Goal: Complete application form

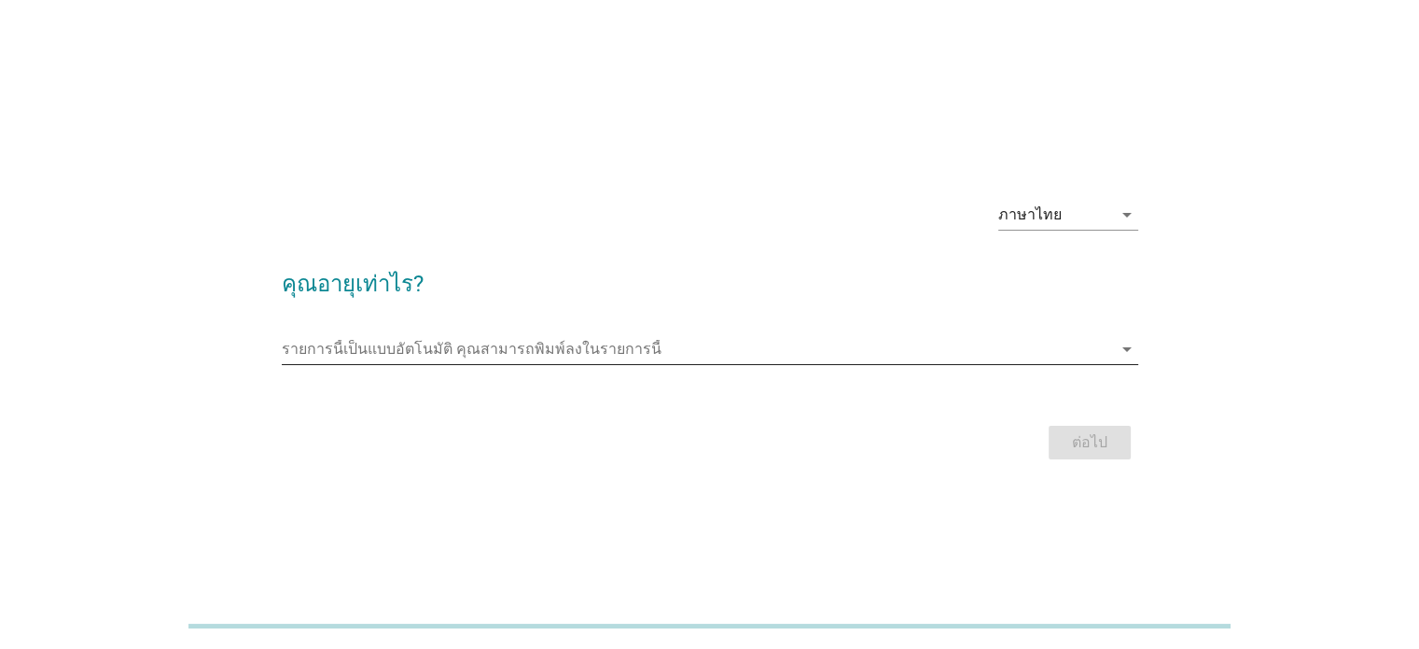
click at [1120, 351] on icon "arrow_drop_down" at bounding box center [1127, 349] width 22 height 22
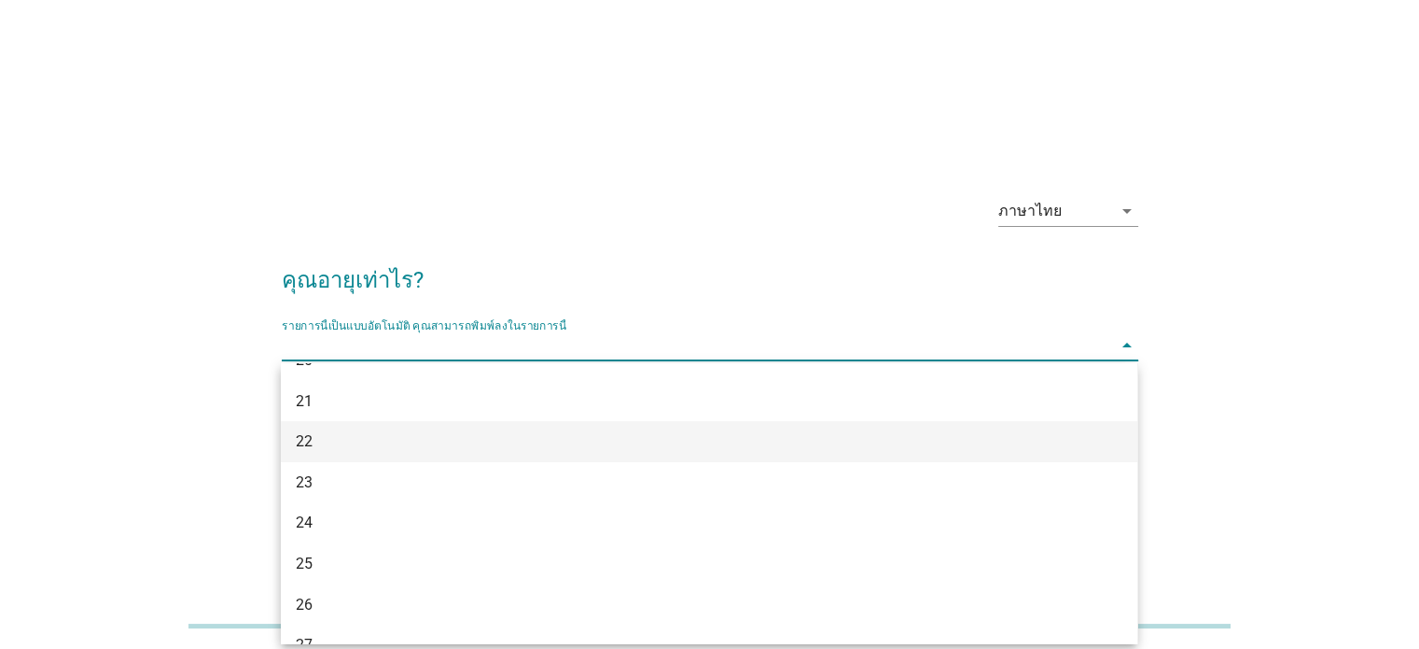
scroll to position [280, 0]
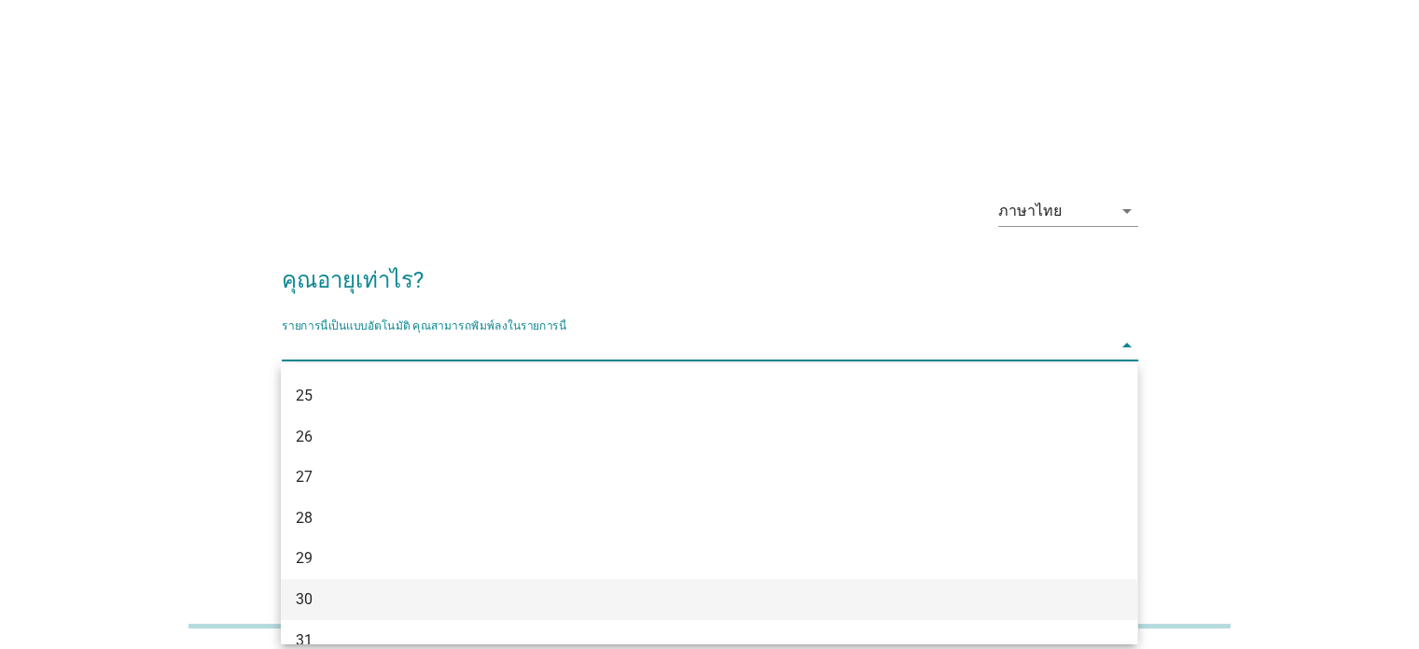
click at [504, 588] on div "30" at bounding box center [675, 599] width 758 height 22
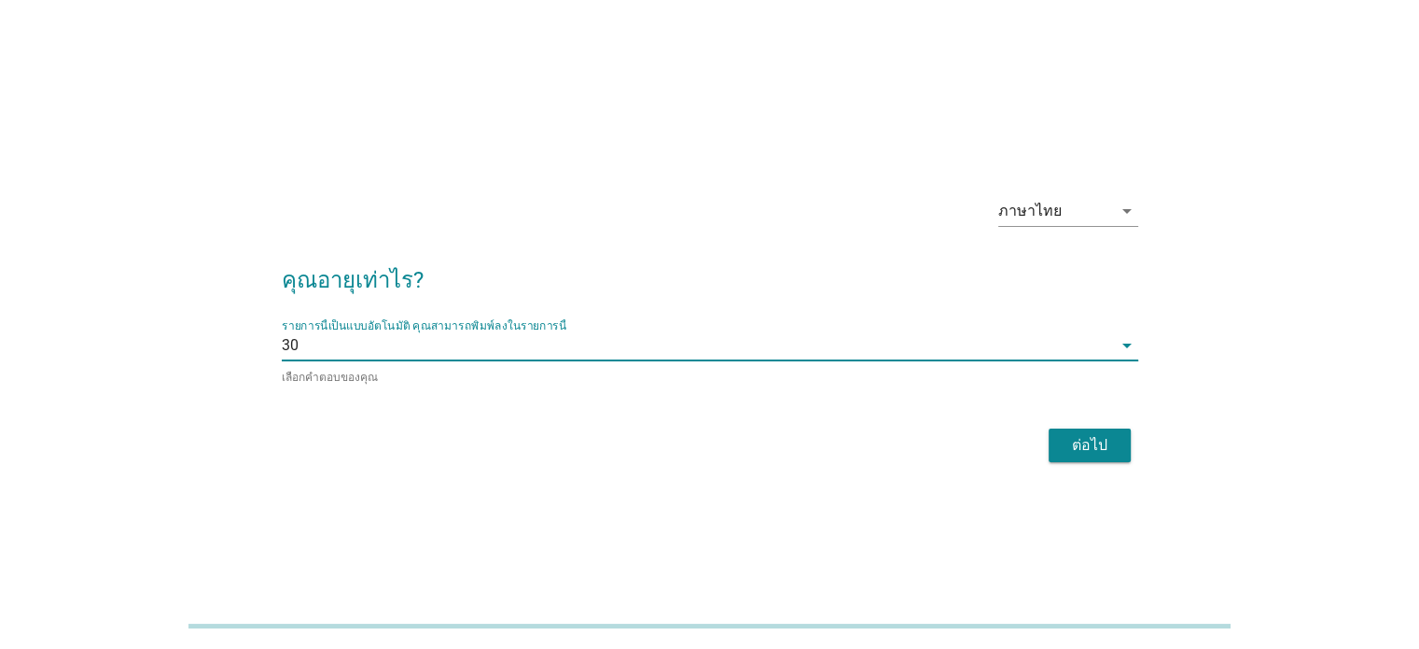
click at [1081, 434] on div "ต่อไป" at bounding box center [1090, 445] width 52 height 22
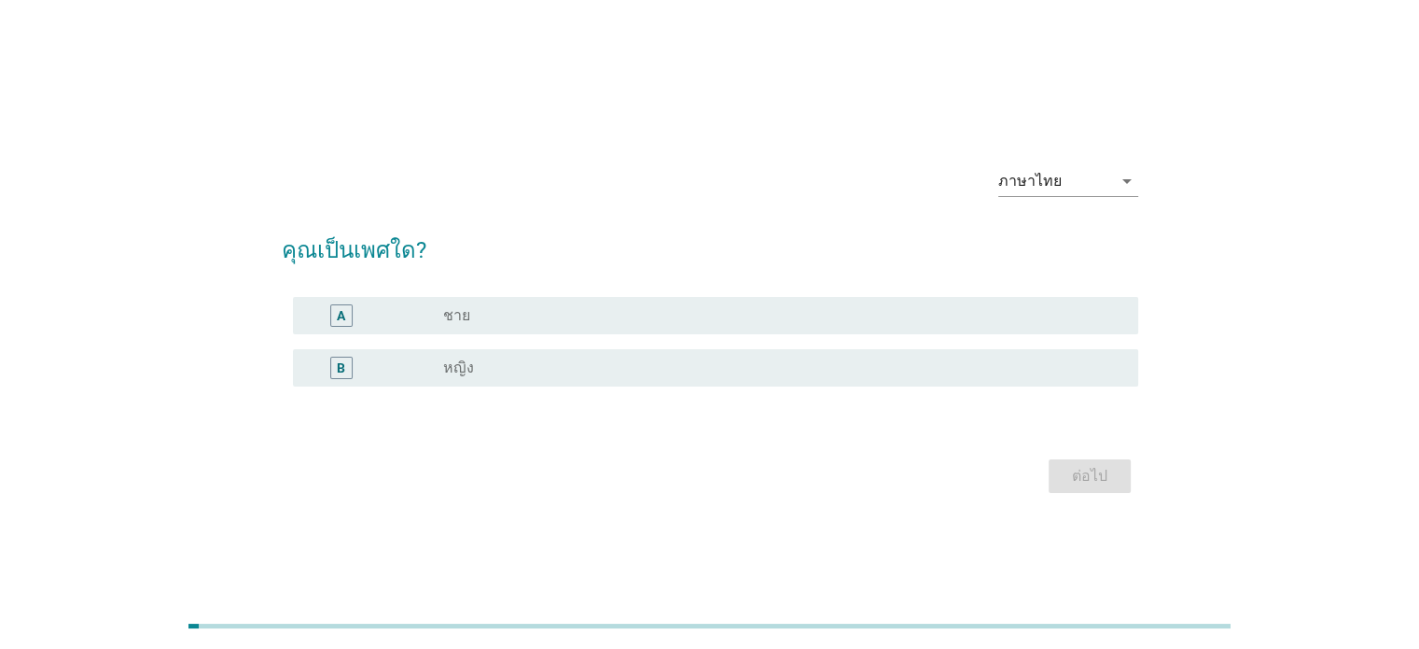
click at [840, 370] on div "radio_button_unchecked หญิง" at bounding box center [775, 367] width 664 height 19
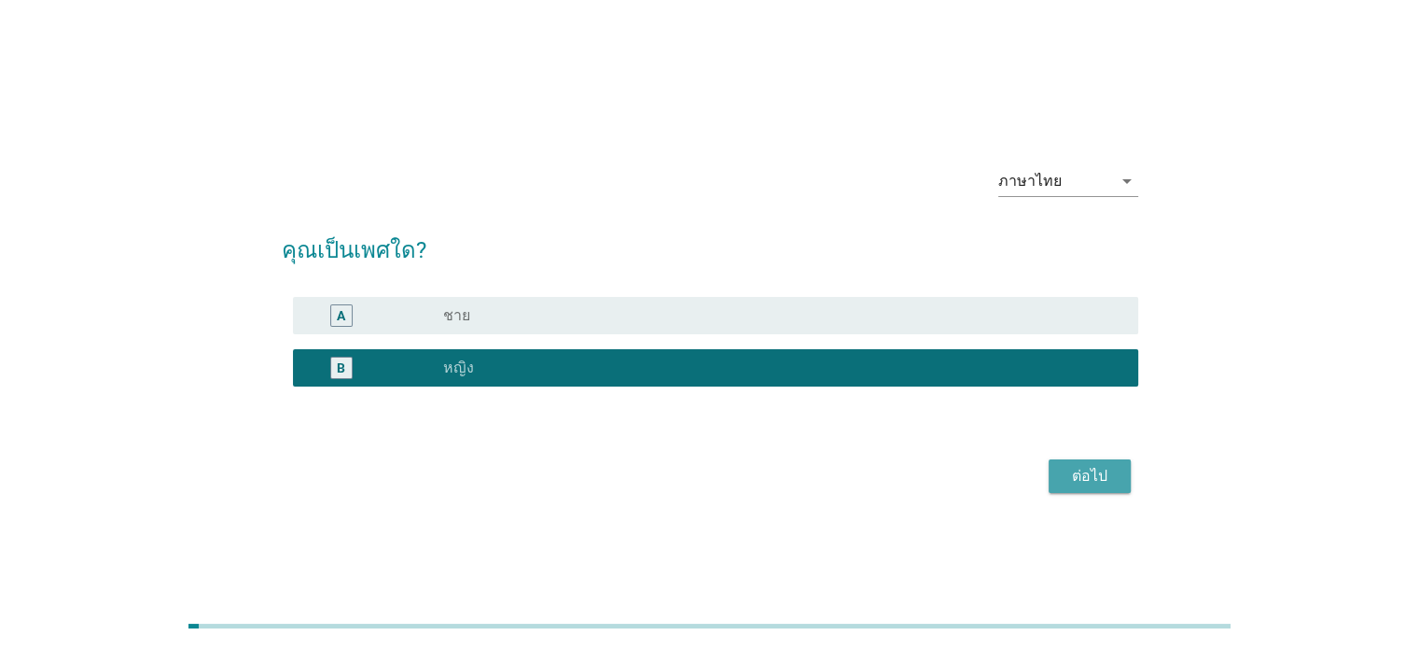
click at [1098, 473] on div "ต่อไป" at bounding box center [1090, 476] width 52 height 22
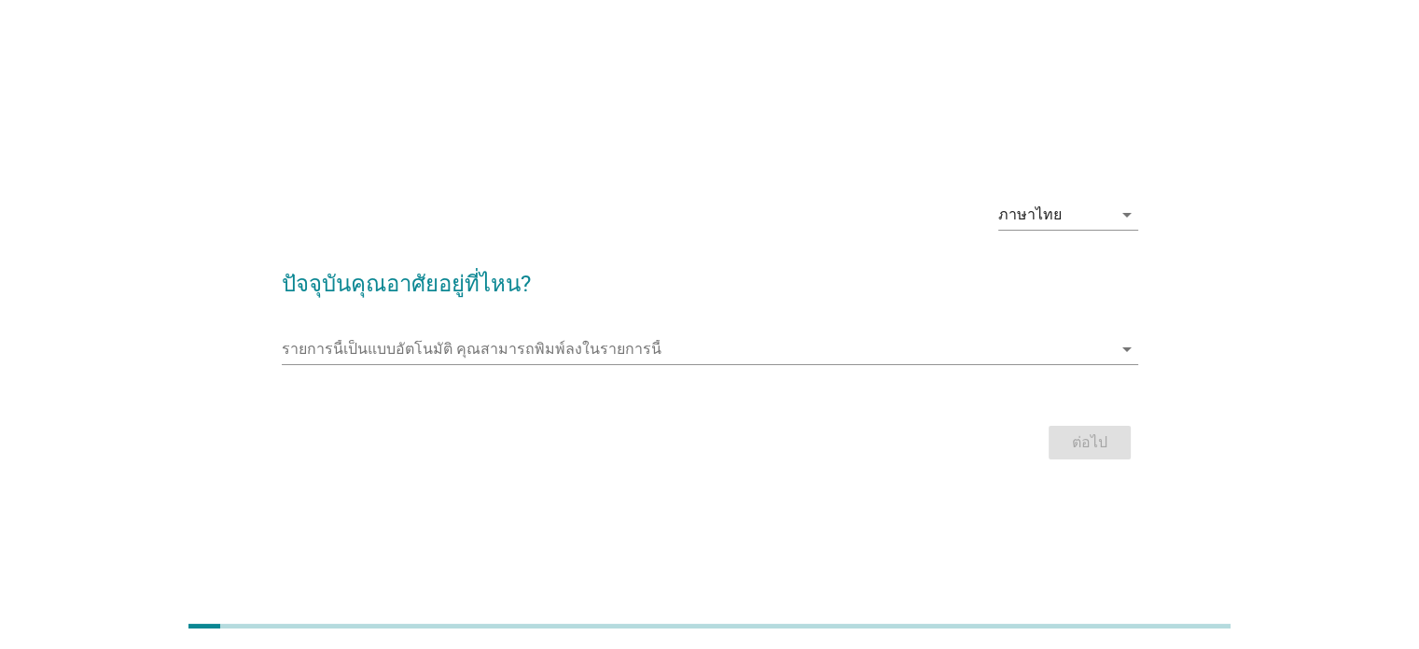
click at [739, 366] on div "รายการนี้เป็นแบบอัตโนมัติ [PERSON_NAME]พิมพ์ลงในรายการนี้ arrow_drop_down" at bounding box center [710, 358] width 857 height 49
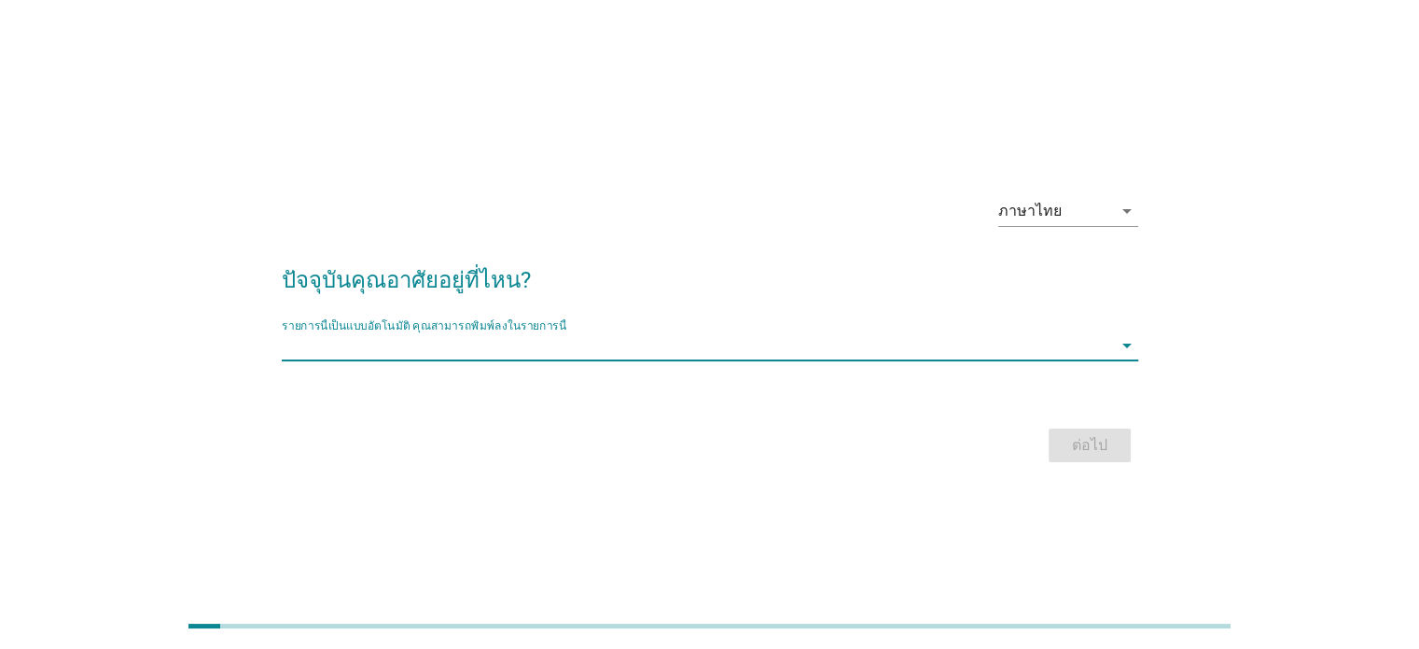
click at [751, 348] on input "รายการนี้เป็นแบบอัตโนมัติ คุณสามารถพิมพ์ลงในรายการนี้" at bounding box center [697, 345] width 831 height 30
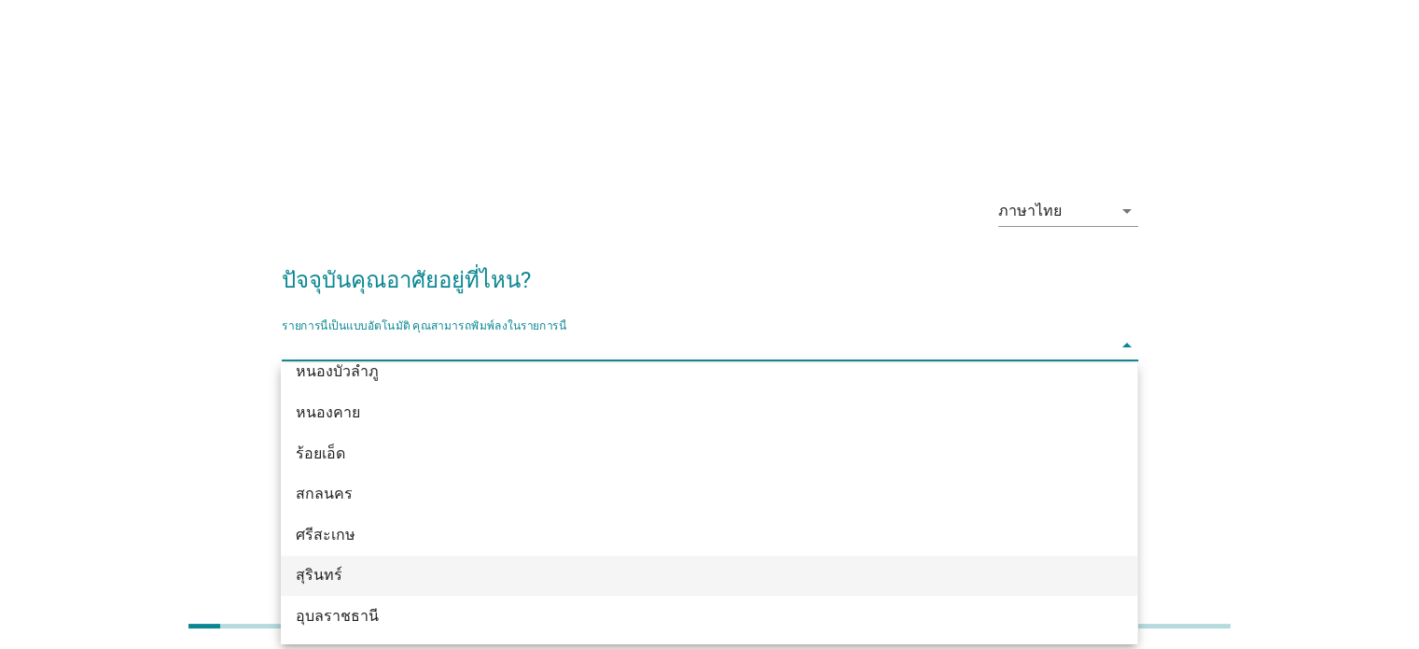
scroll to position [933, 0]
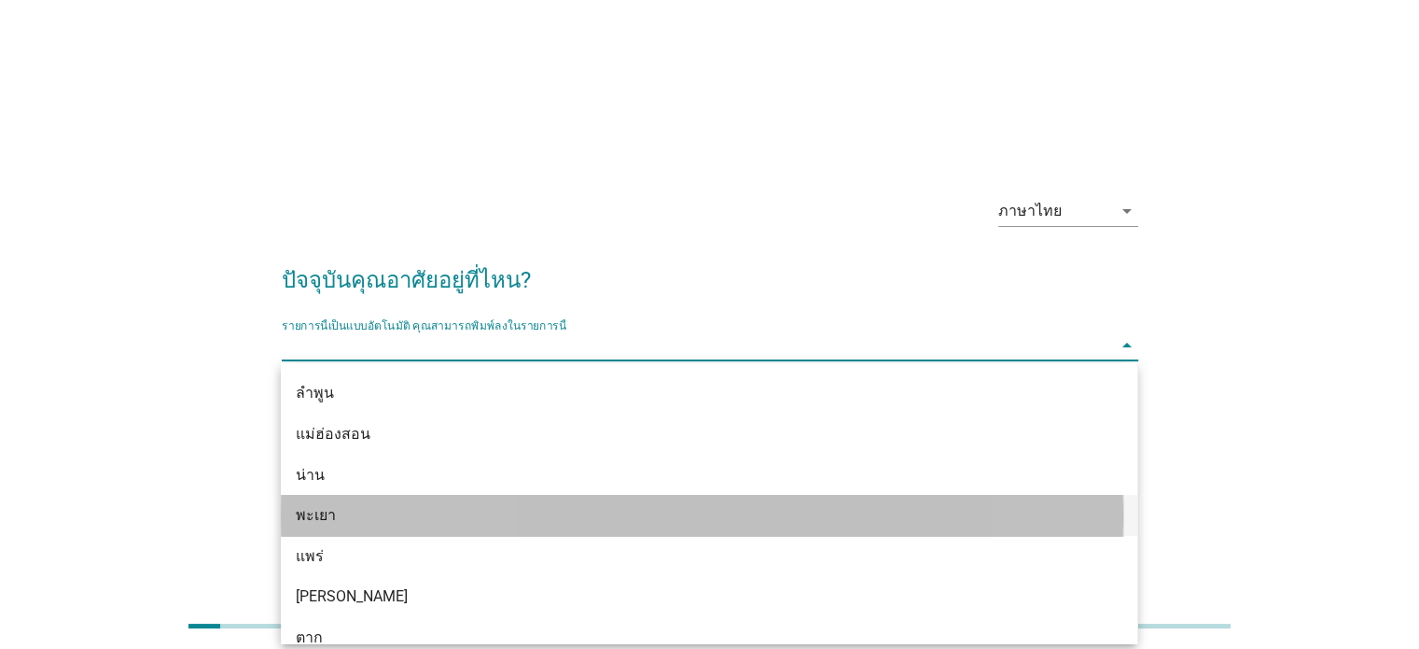
click at [523, 510] on div "พะเยา" at bounding box center [675, 515] width 758 height 22
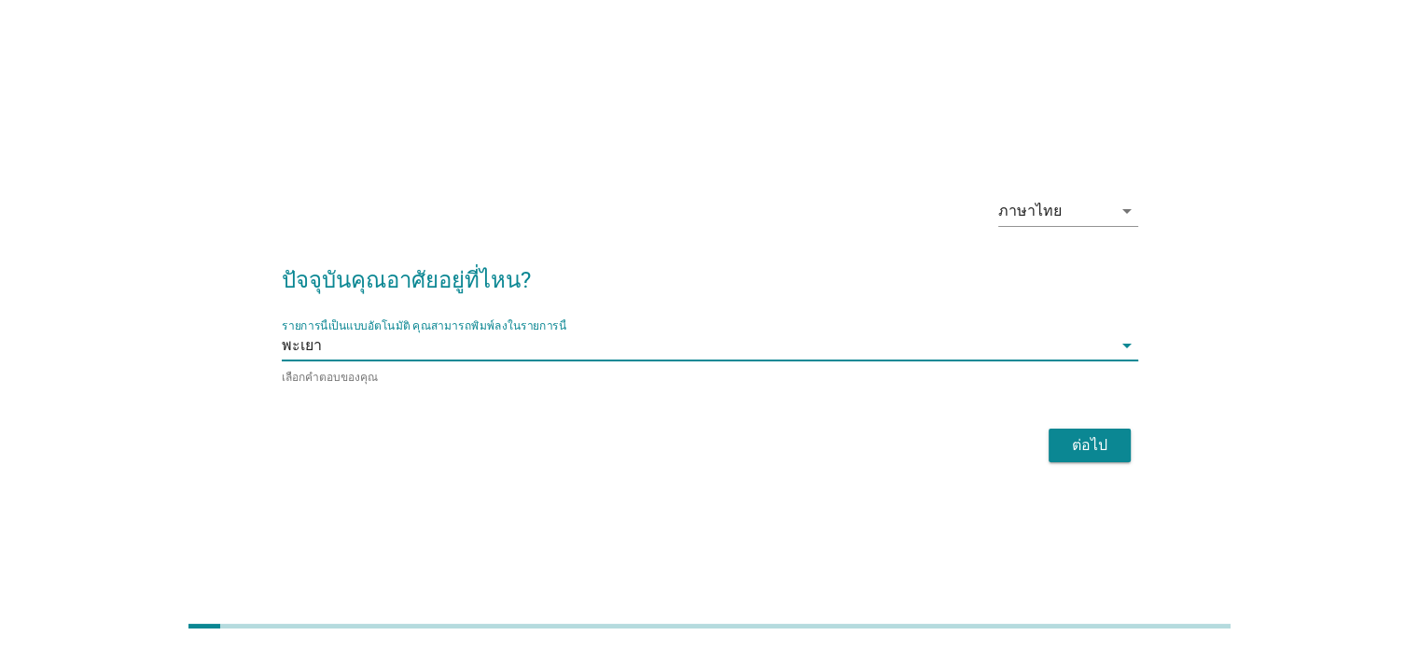
click at [1049, 441] on button "ต่อไป" at bounding box center [1090, 445] width 82 height 34
